Goal: Task Accomplishment & Management: Manage account settings

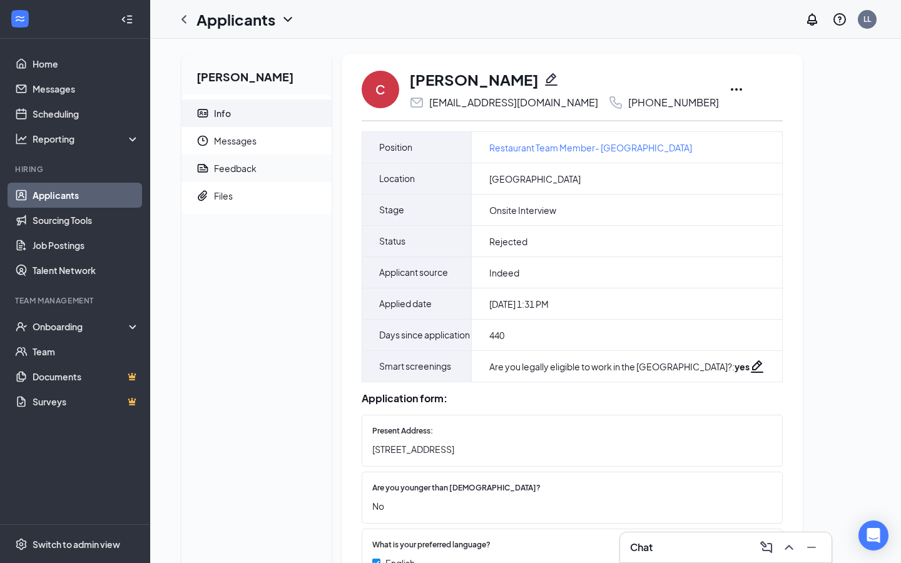
click at [257, 167] on span "Feedback" at bounding box center [268, 168] width 108 height 28
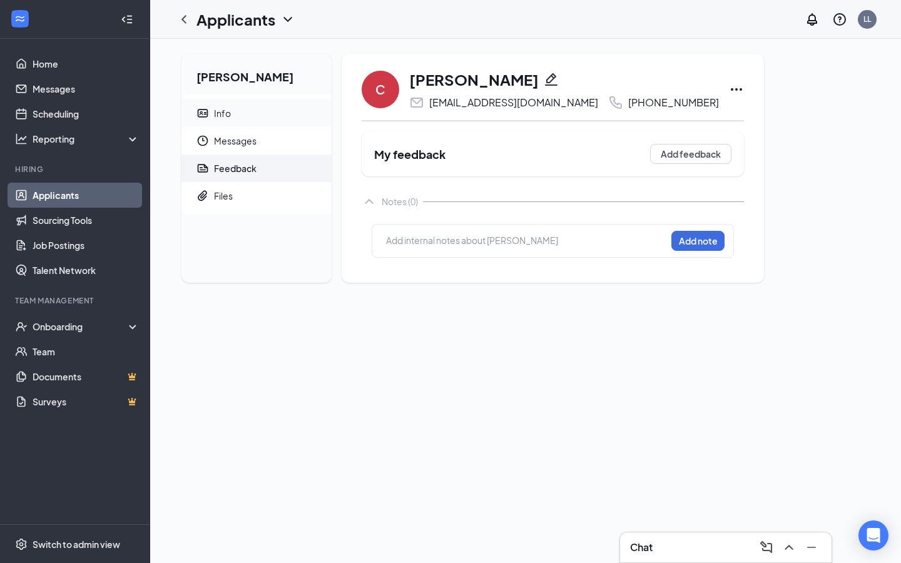
click at [243, 115] on span "Info" at bounding box center [268, 113] width 108 height 28
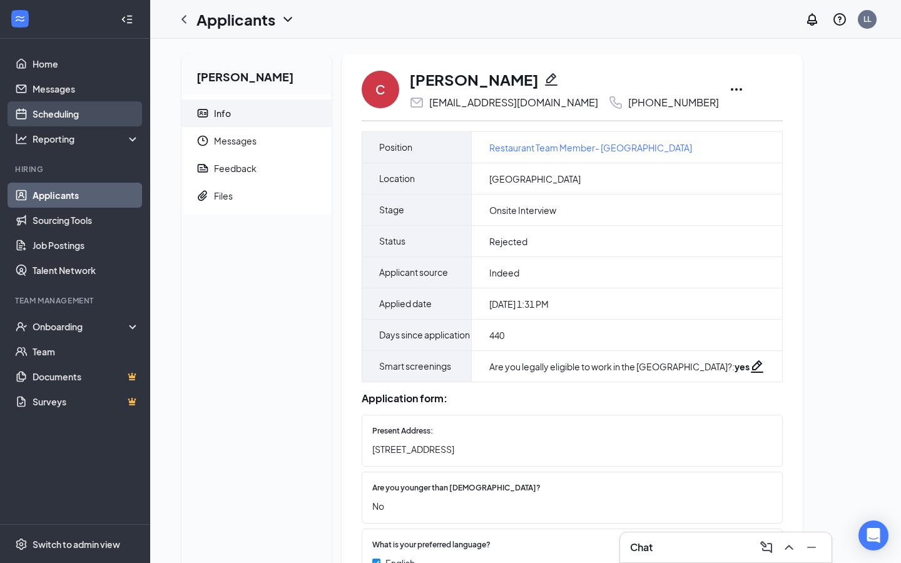
click at [69, 109] on link "Scheduling" at bounding box center [86, 113] width 107 height 25
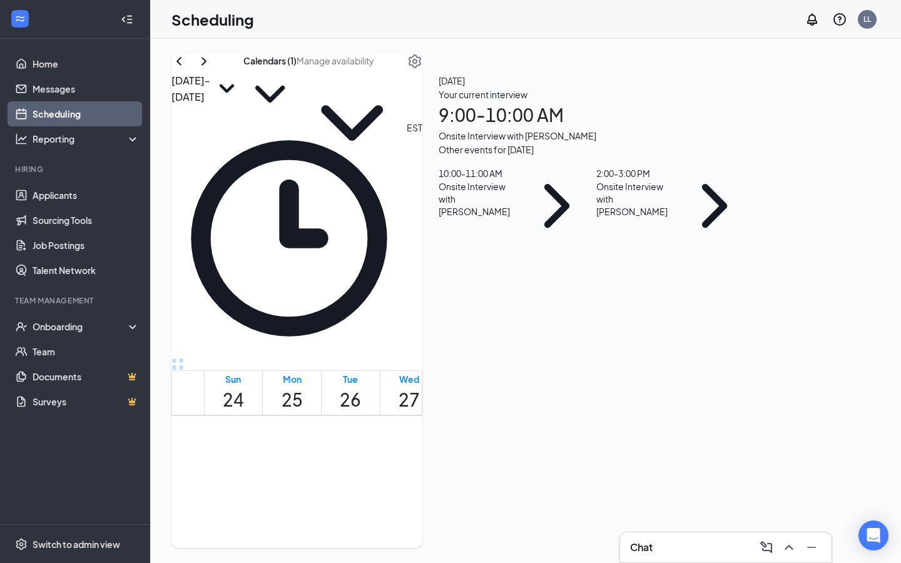
scroll to position [615, 0]
click at [67, 196] on link "Applicants" at bounding box center [86, 195] width 107 height 25
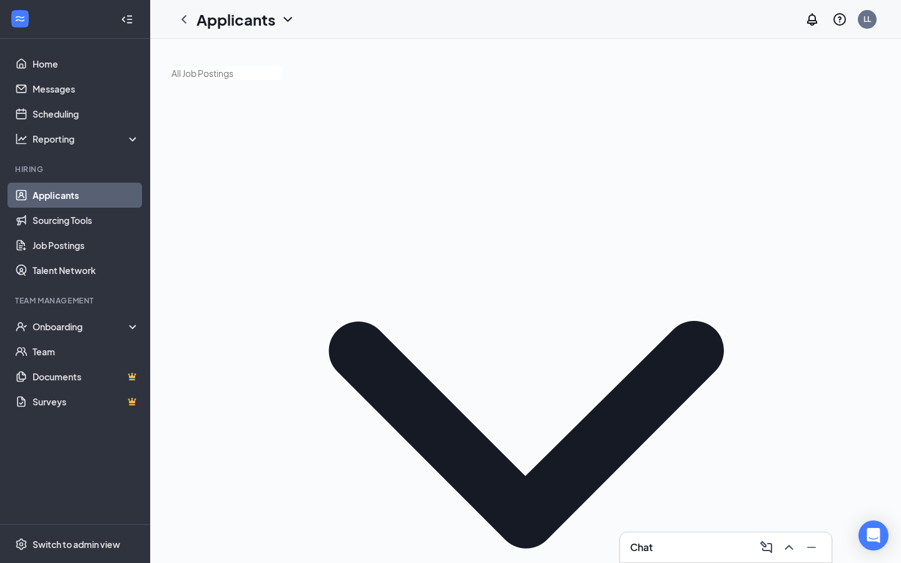
scroll to position [143, 0]
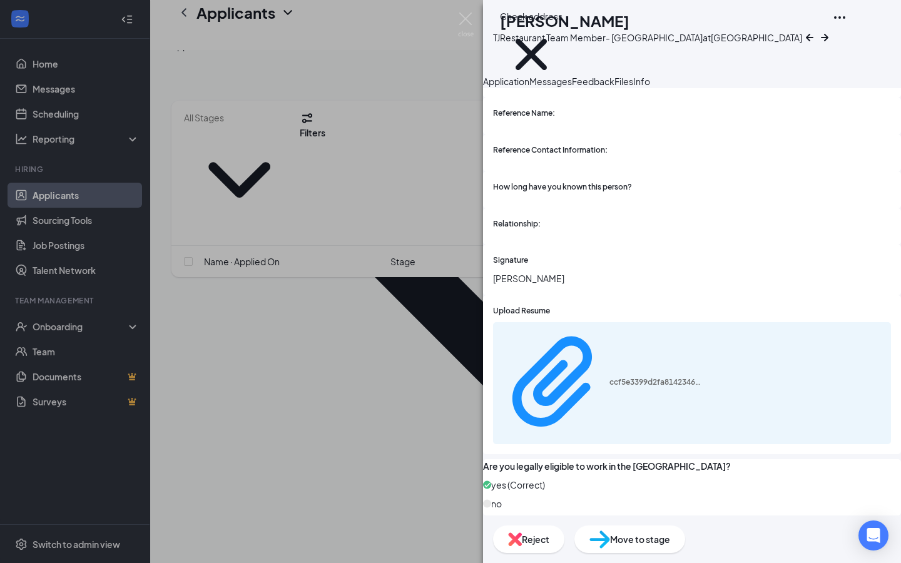
scroll to position [2615, 0]
click at [626, 411] on div "ccf5e3399d2fa8142346bf4855cedd84.pdf" at bounding box center [692, 383] width 398 height 122
click at [629, 387] on div "ccf5e3399d2fa8142346bf4855cedd84.pdf" at bounding box center [656, 382] width 94 height 10
click at [549, 535] on span "Reject" at bounding box center [536, 539] width 28 height 14
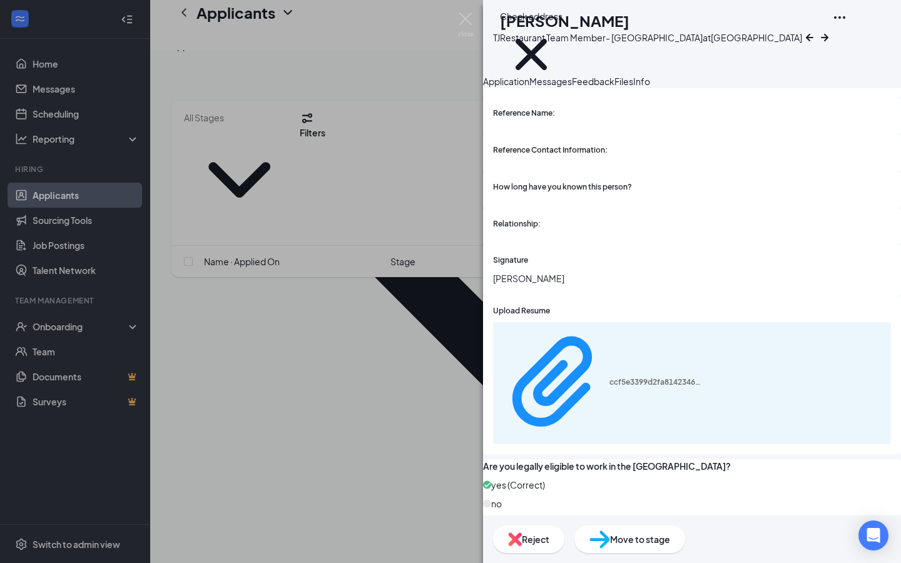
checkbox input "true"
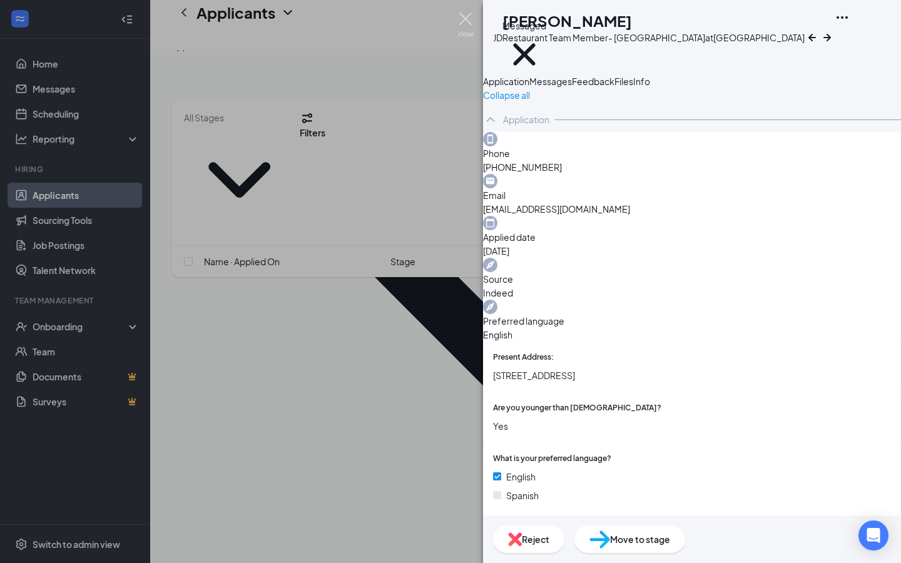
click at [466, 16] on img at bounding box center [466, 25] width 16 height 24
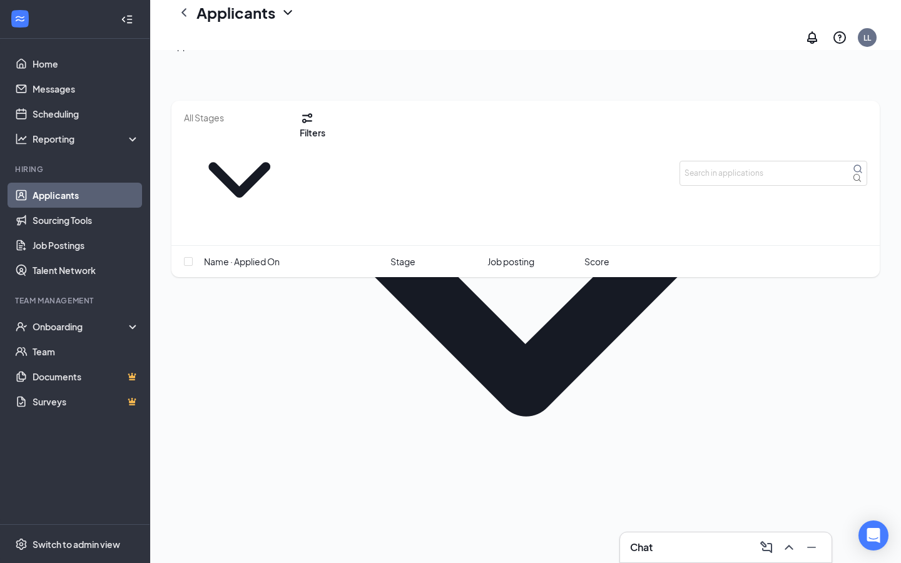
scroll to position [28, 0]
